Goal: Transaction & Acquisition: Purchase product/service

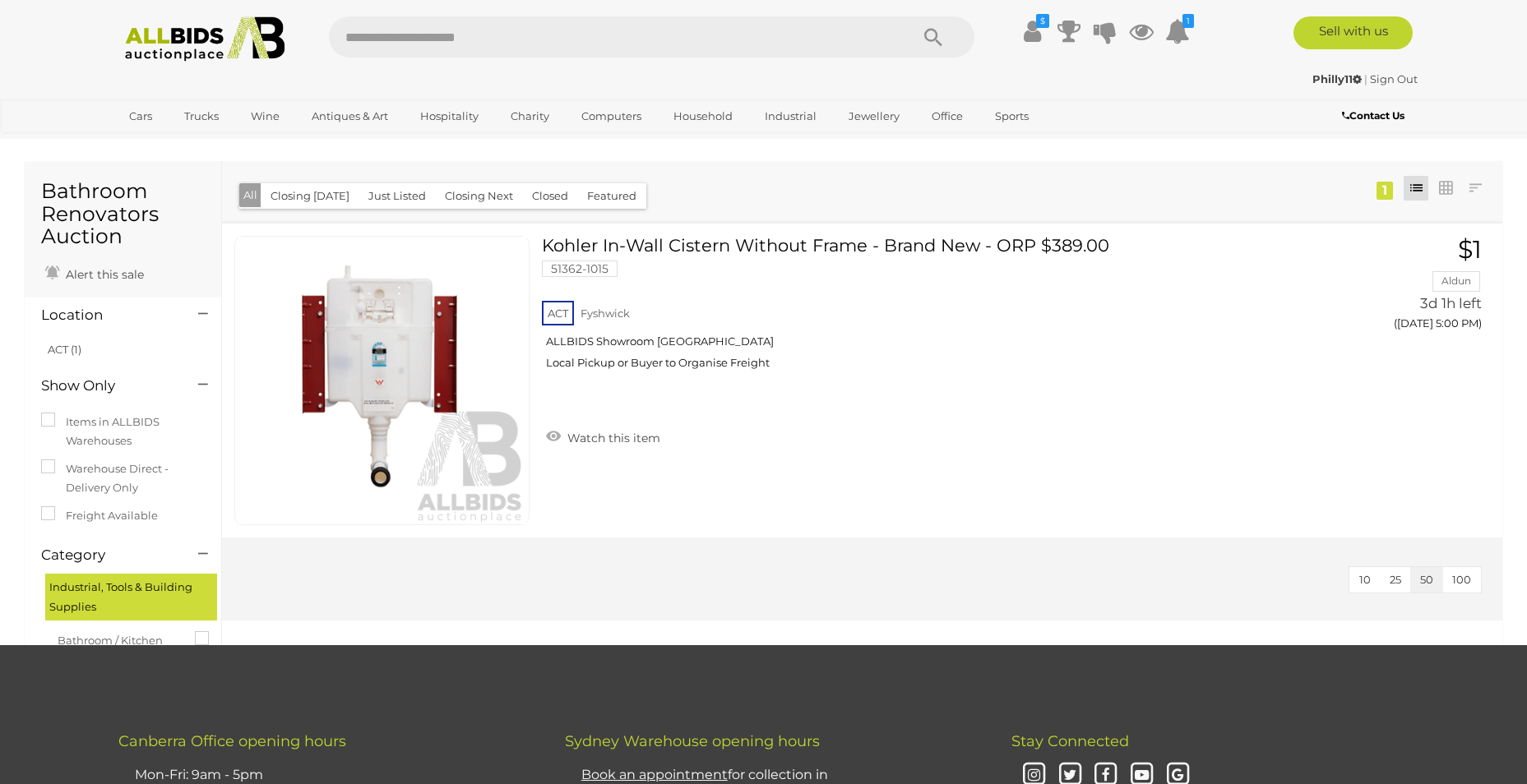
click at [311, 197] on button "Closing [DATE]" at bounding box center [310, 196] width 99 height 26
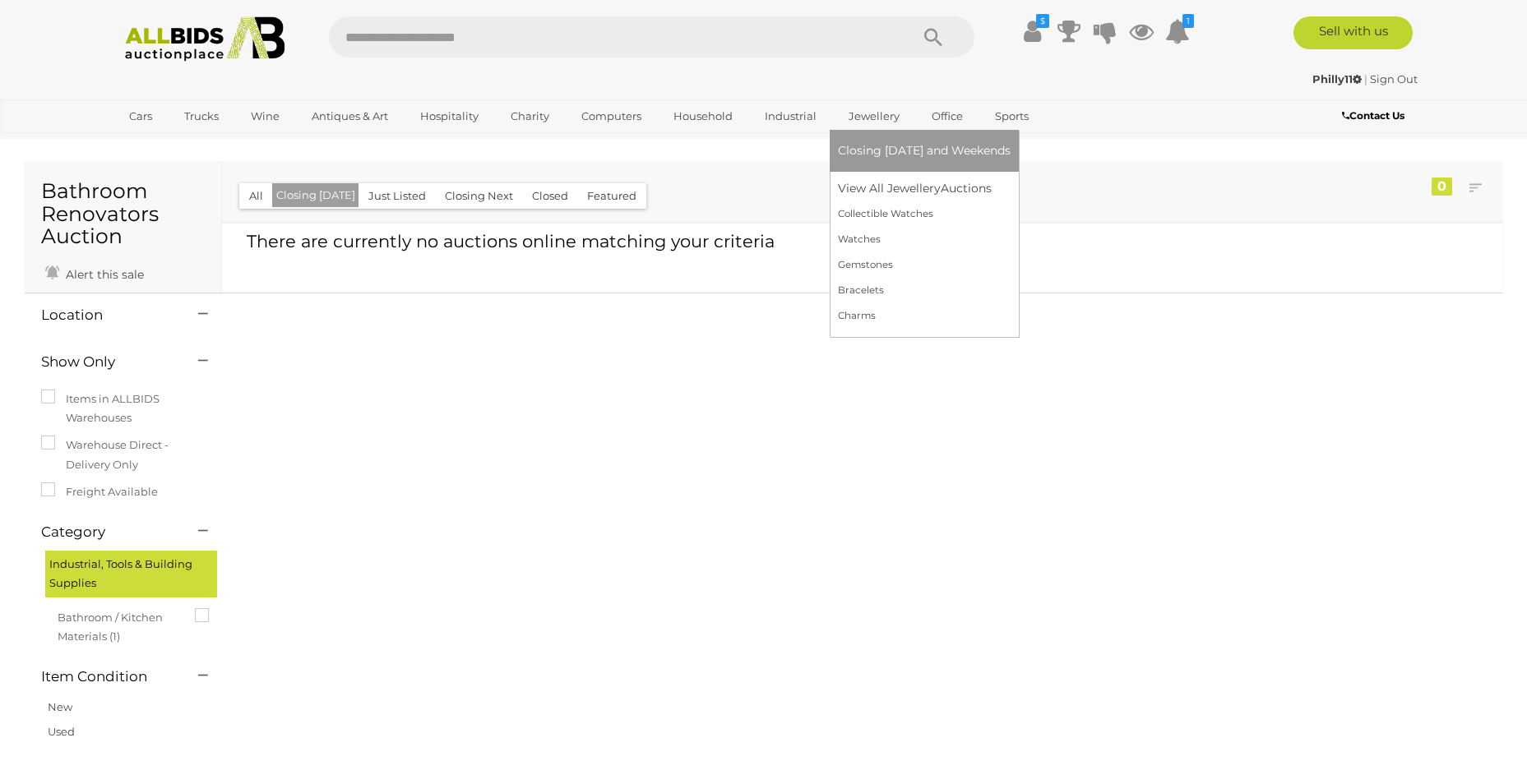
click at [873, 116] on link "Jewellery" at bounding box center [874, 116] width 72 height 27
click at [901, 190] on link "View All Jewellery Auctions" at bounding box center [925, 188] width 172 height 26
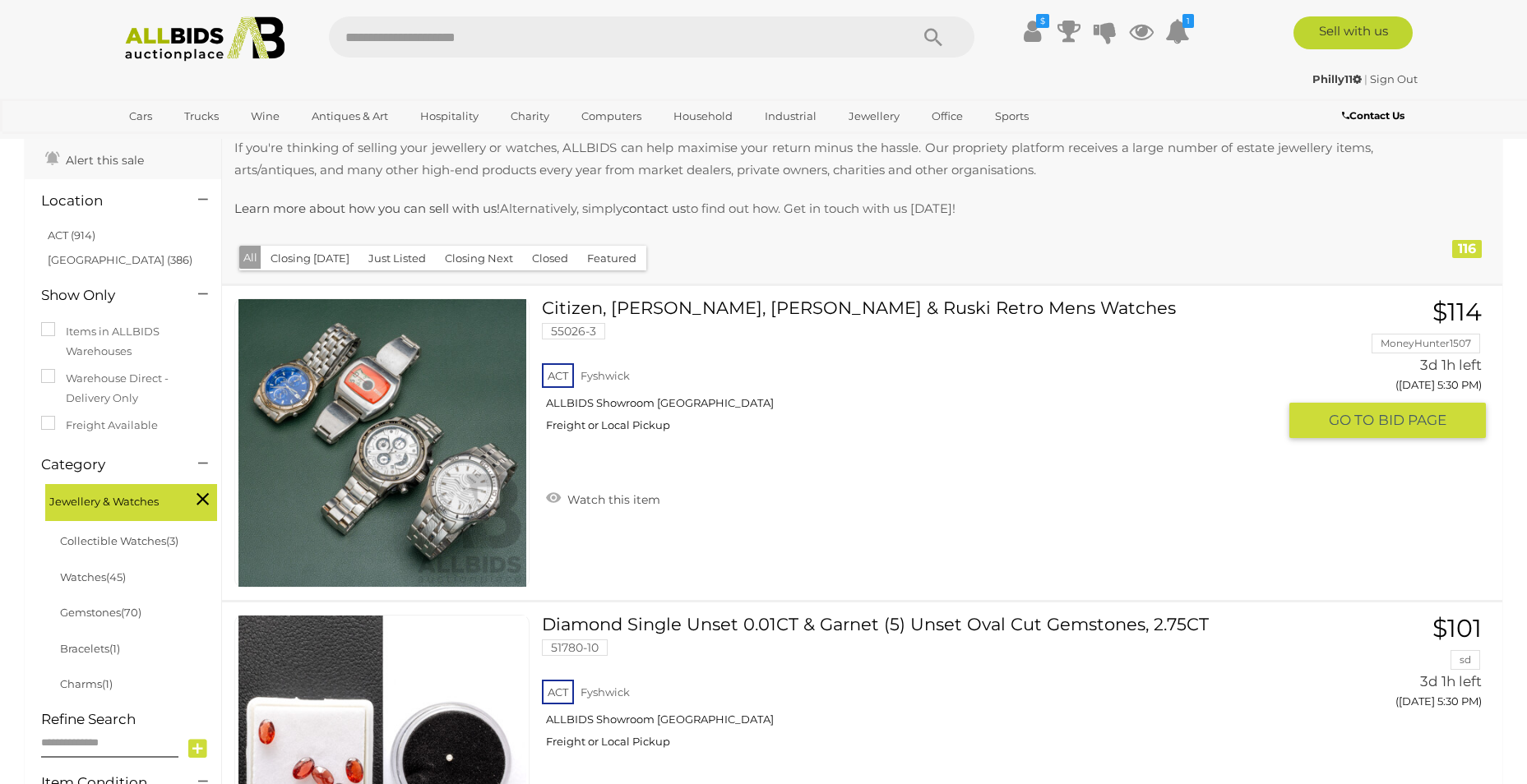
scroll to position [411, 0]
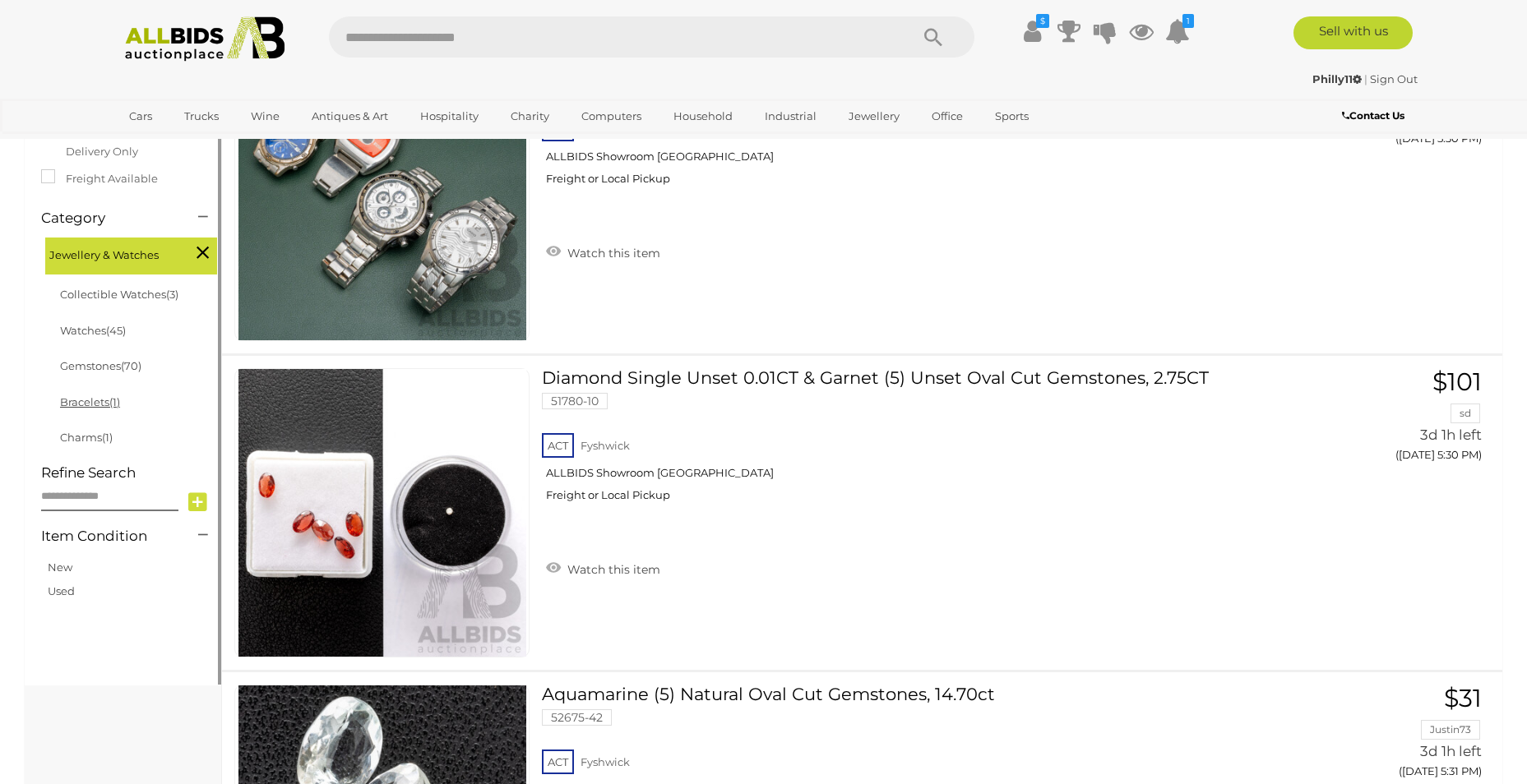
click at [106, 402] on link "Bracelets (1)" at bounding box center [89, 402] width 60 height 13
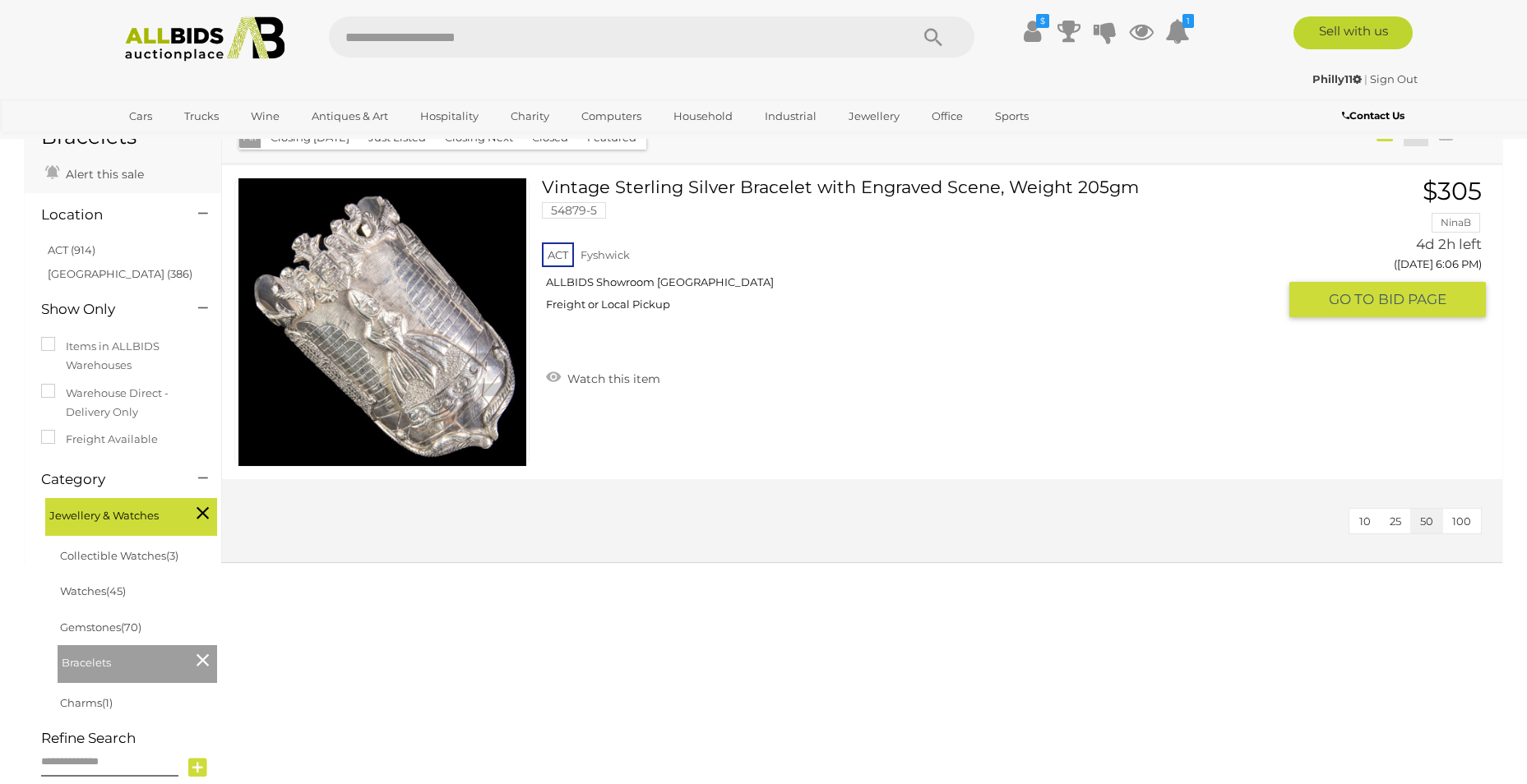
scroll to position [165, 0]
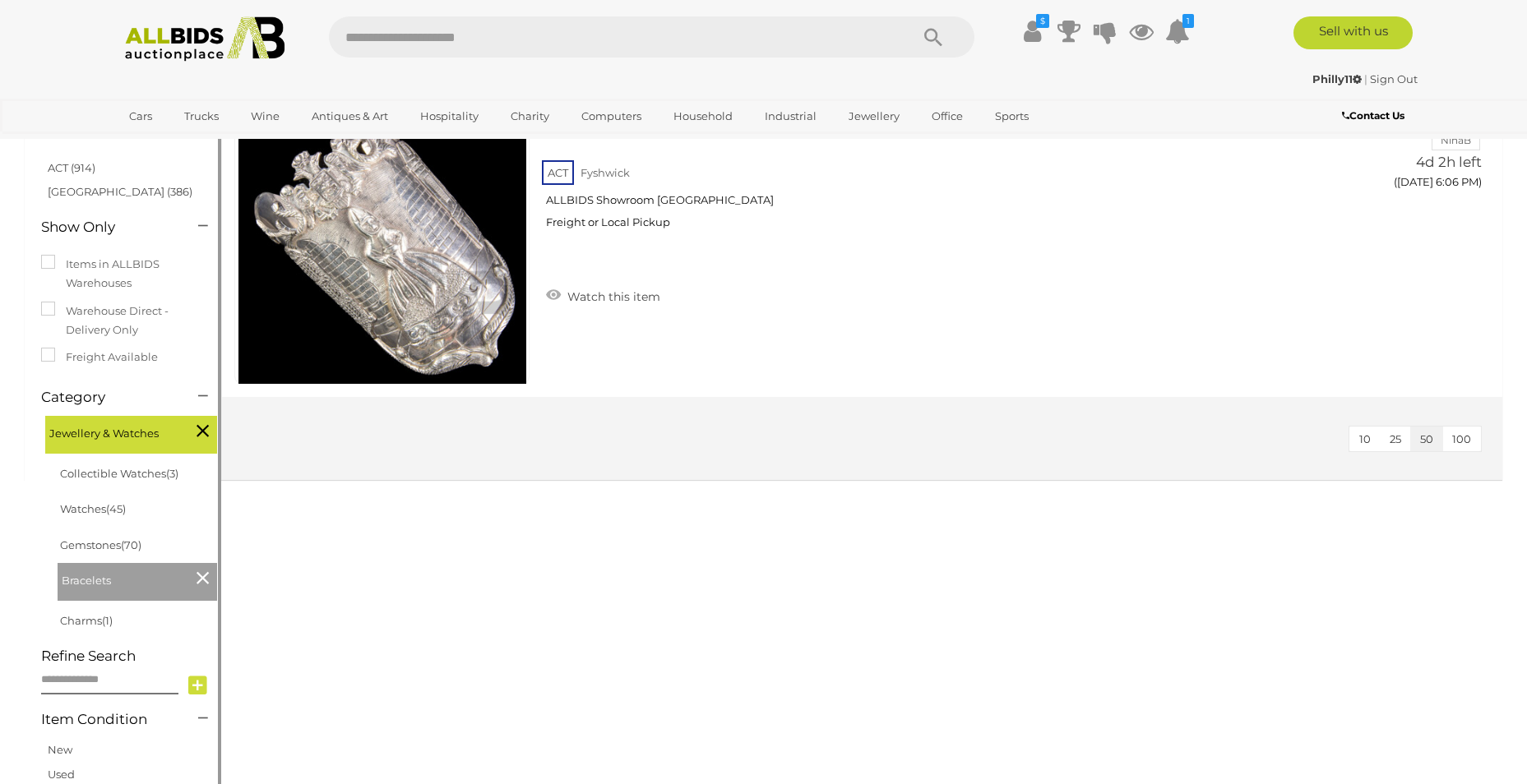
click at [198, 575] on icon at bounding box center [203, 578] width 12 height 22
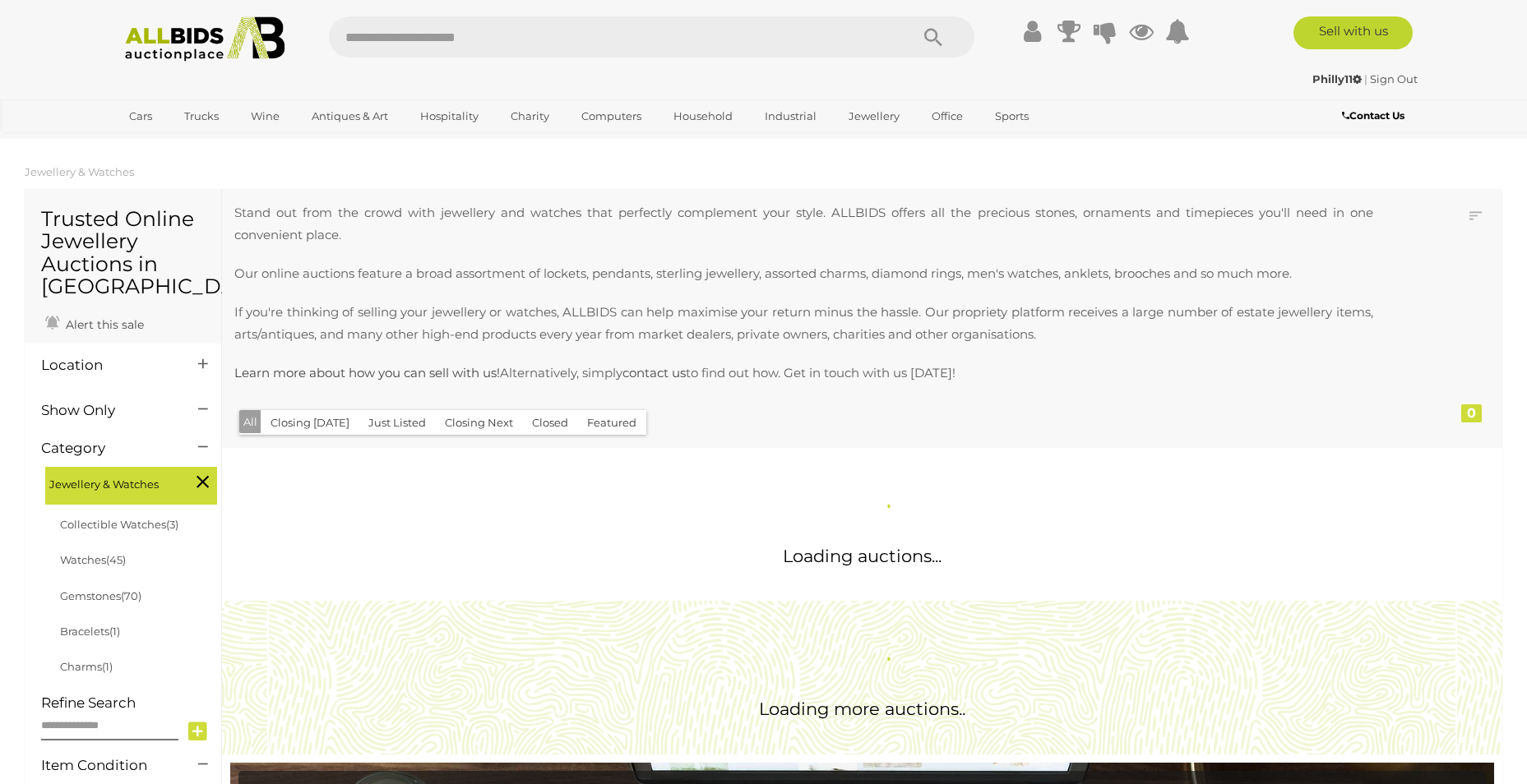
scroll to position [12, 0]
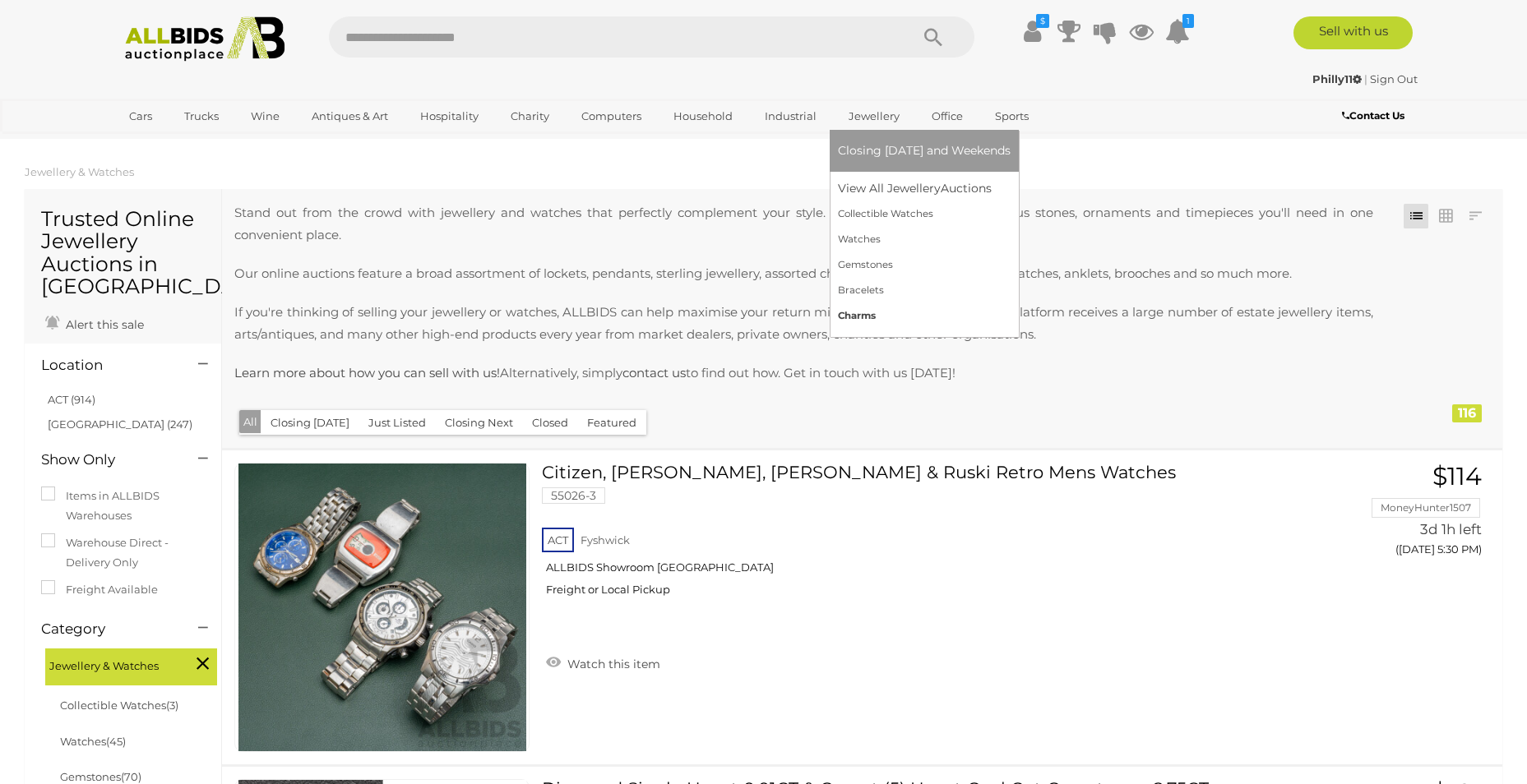
click at [889, 323] on link "Charms" at bounding box center [925, 315] width 172 height 26
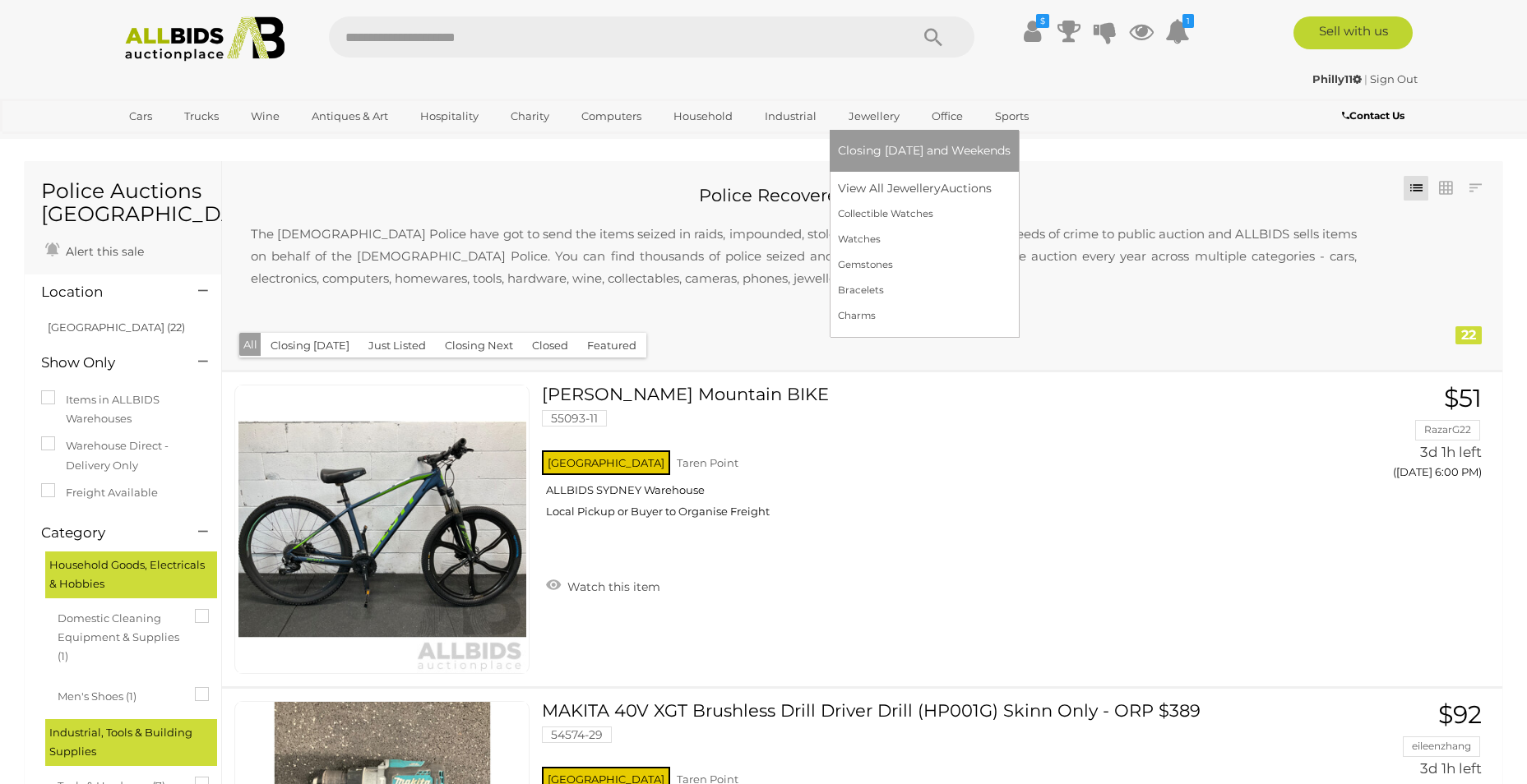
click at [861, 119] on link "Jewellery" at bounding box center [874, 116] width 72 height 27
